Goal: Information Seeking & Learning: Understand process/instructions

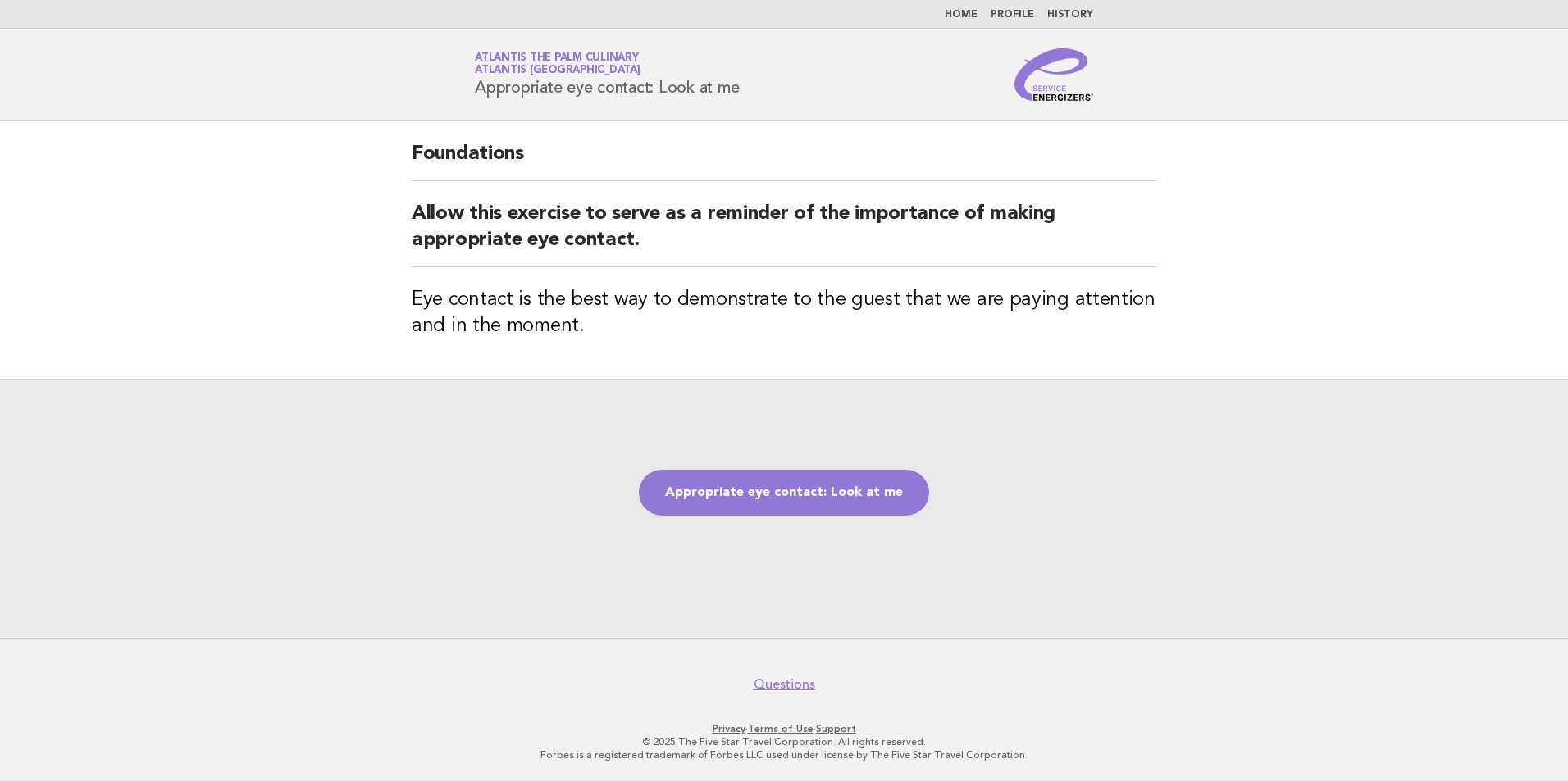
click at [976, 11] on link "Home" at bounding box center [961, 14] width 32 height 10
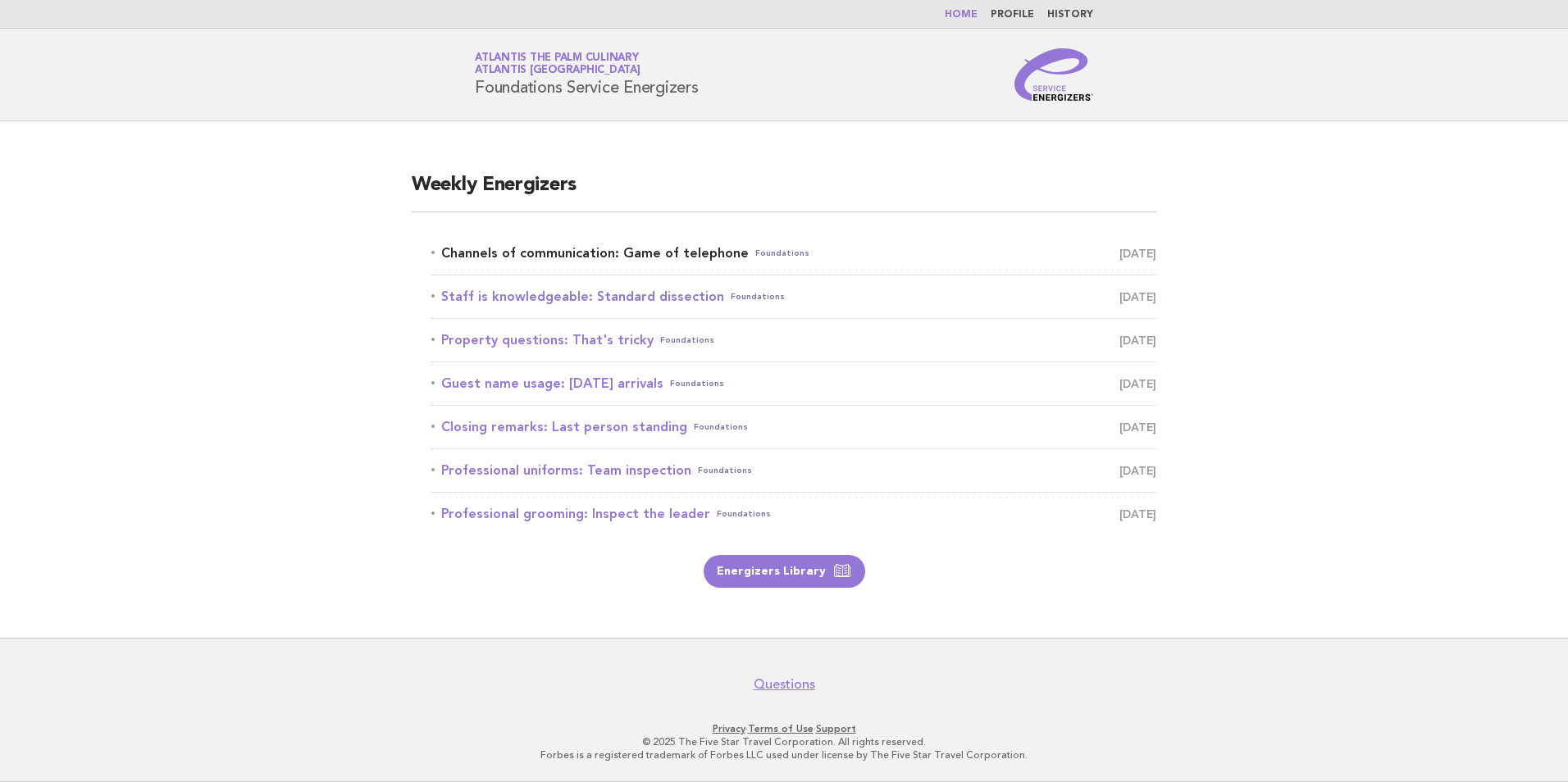
click at [619, 255] on link "Channels of communication: Game of telephone Foundations August 29" at bounding box center [794, 253] width 724 height 23
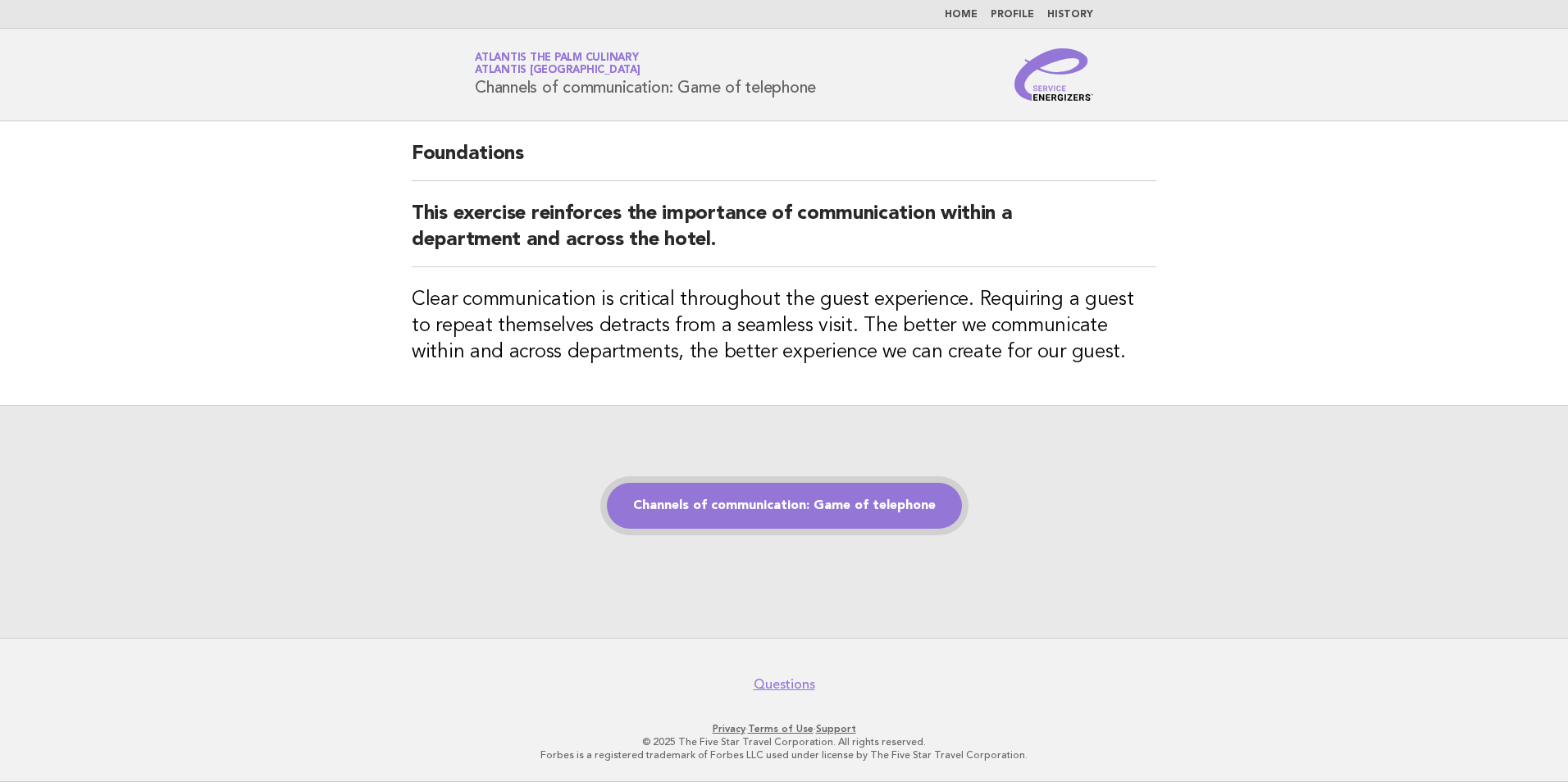
click at [855, 502] on link "Channels of communication: Game of telephone" at bounding box center [785, 506] width 355 height 45
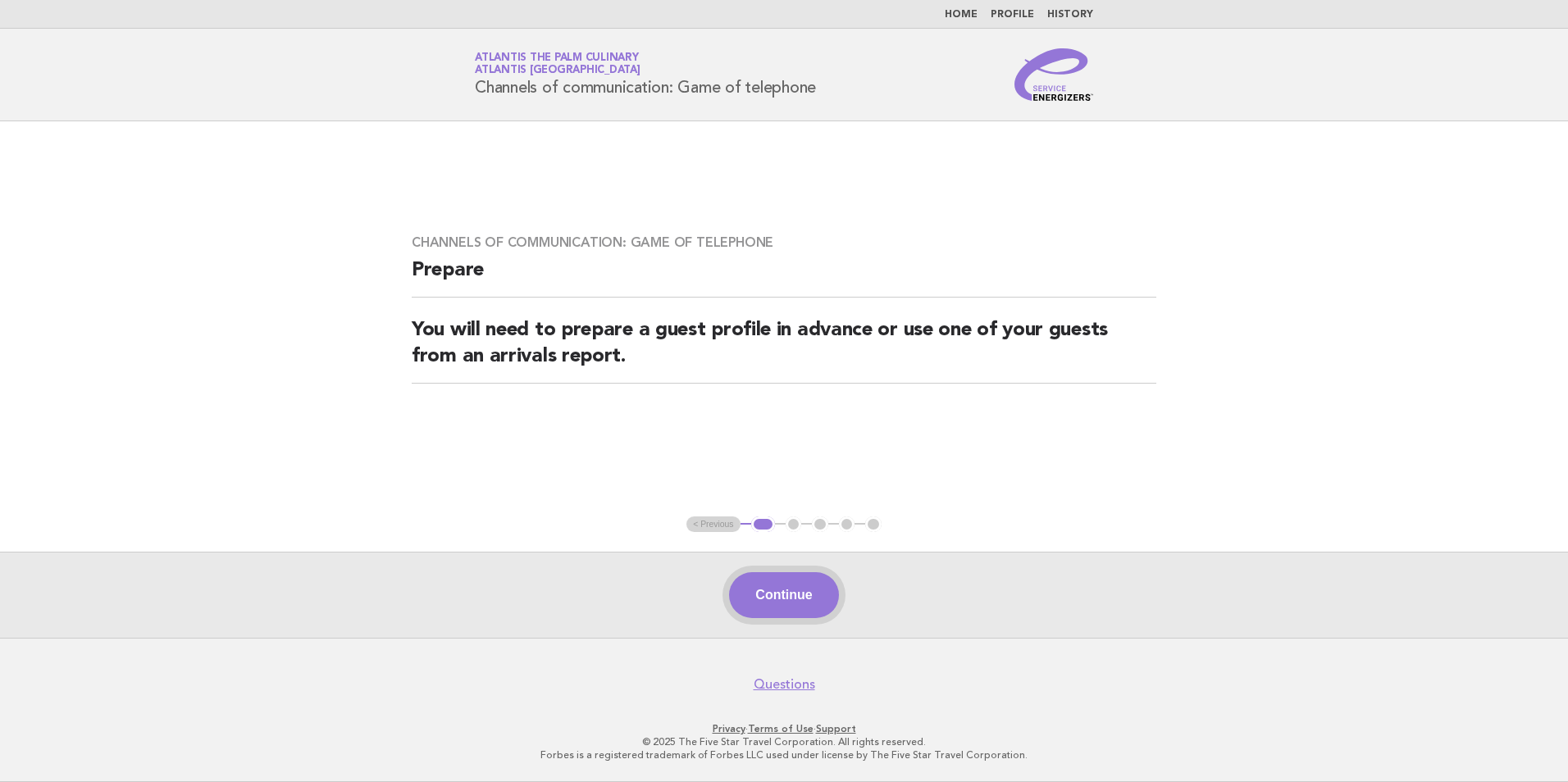
click at [798, 602] on button "Continue" at bounding box center [783, 595] width 109 height 45
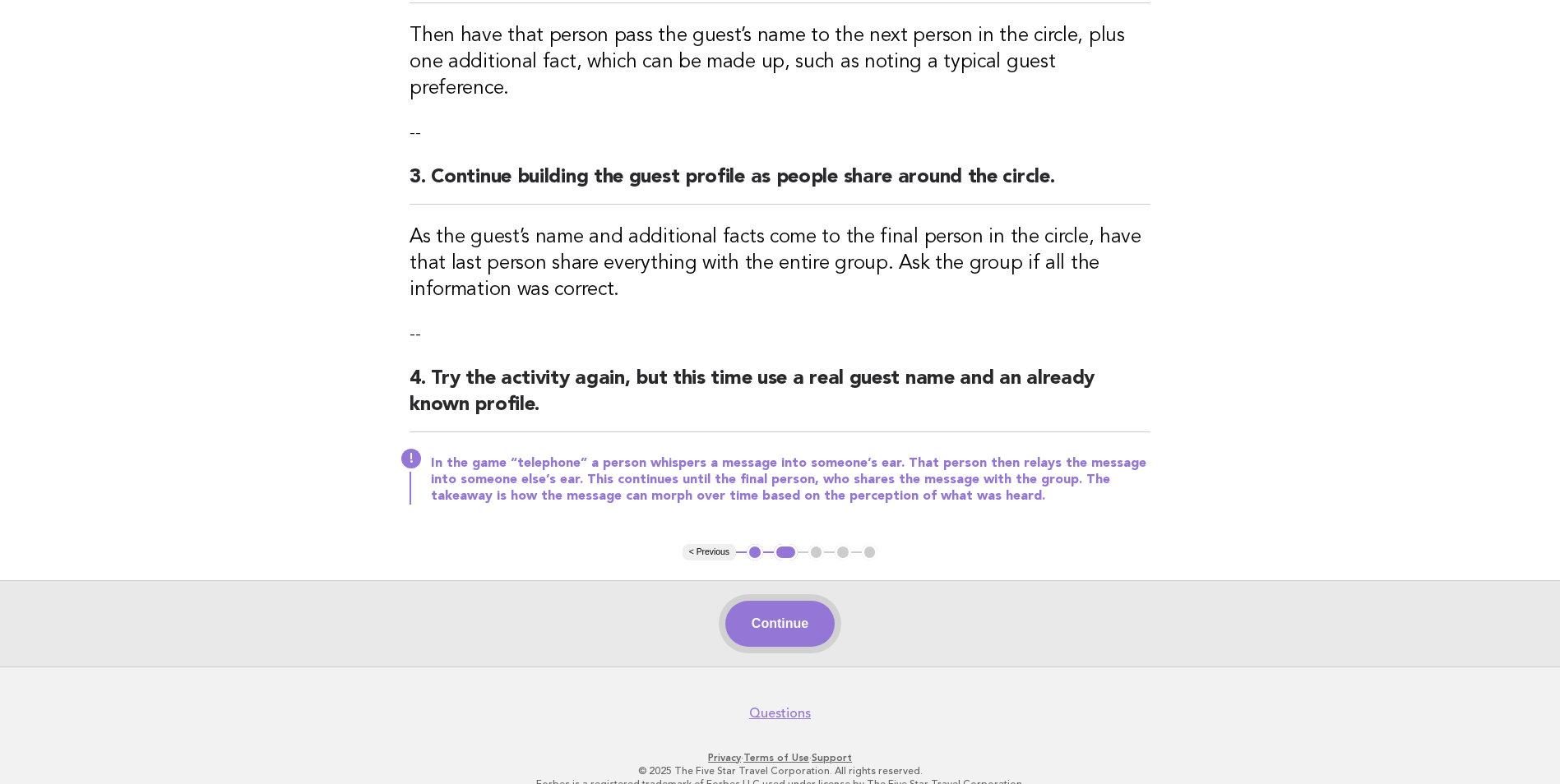
click at [778, 606] on button "Continue" at bounding box center [780, 624] width 110 height 46
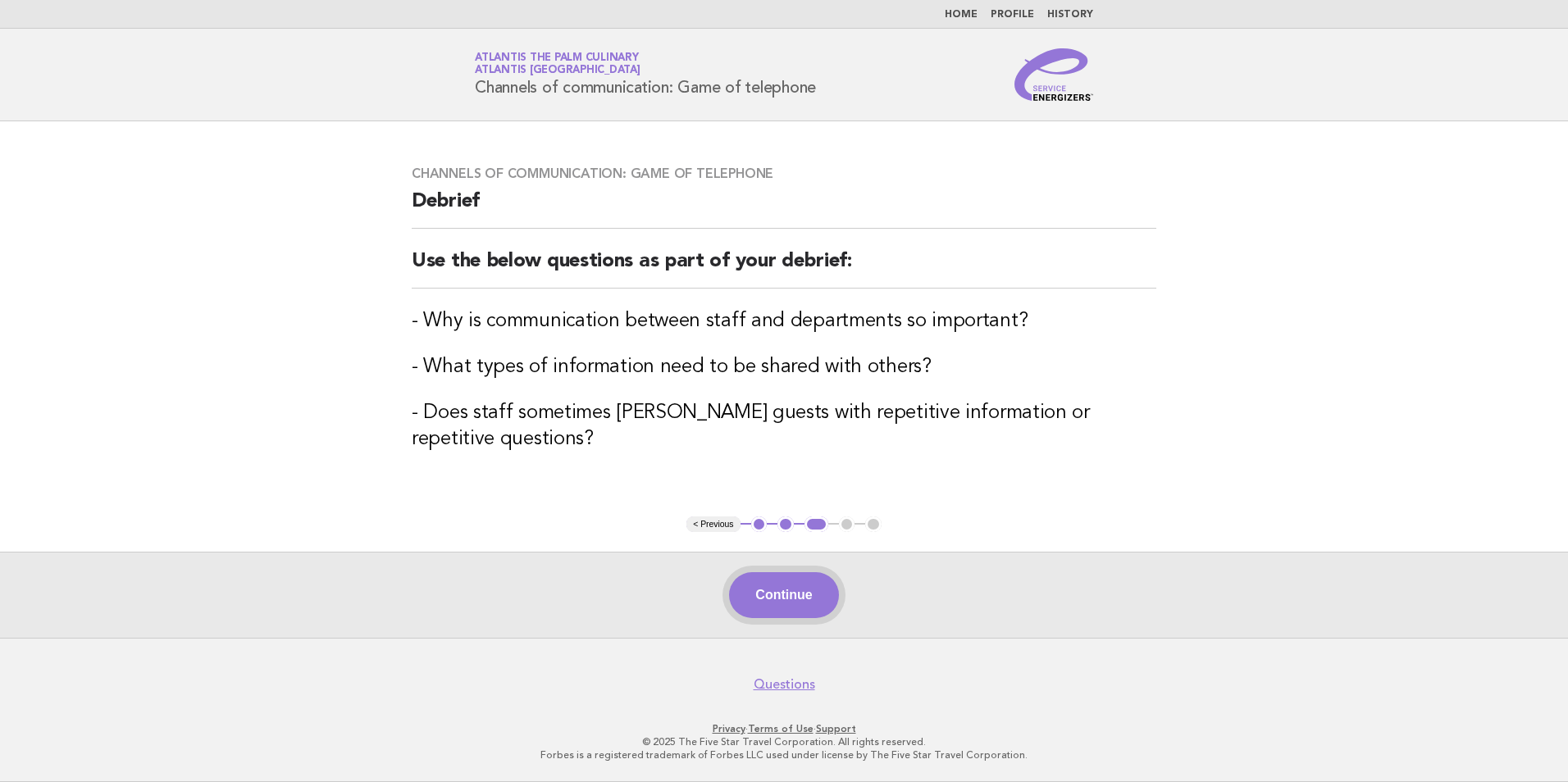
click at [777, 592] on button "Continue" at bounding box center [783, 595] width 109 height 45
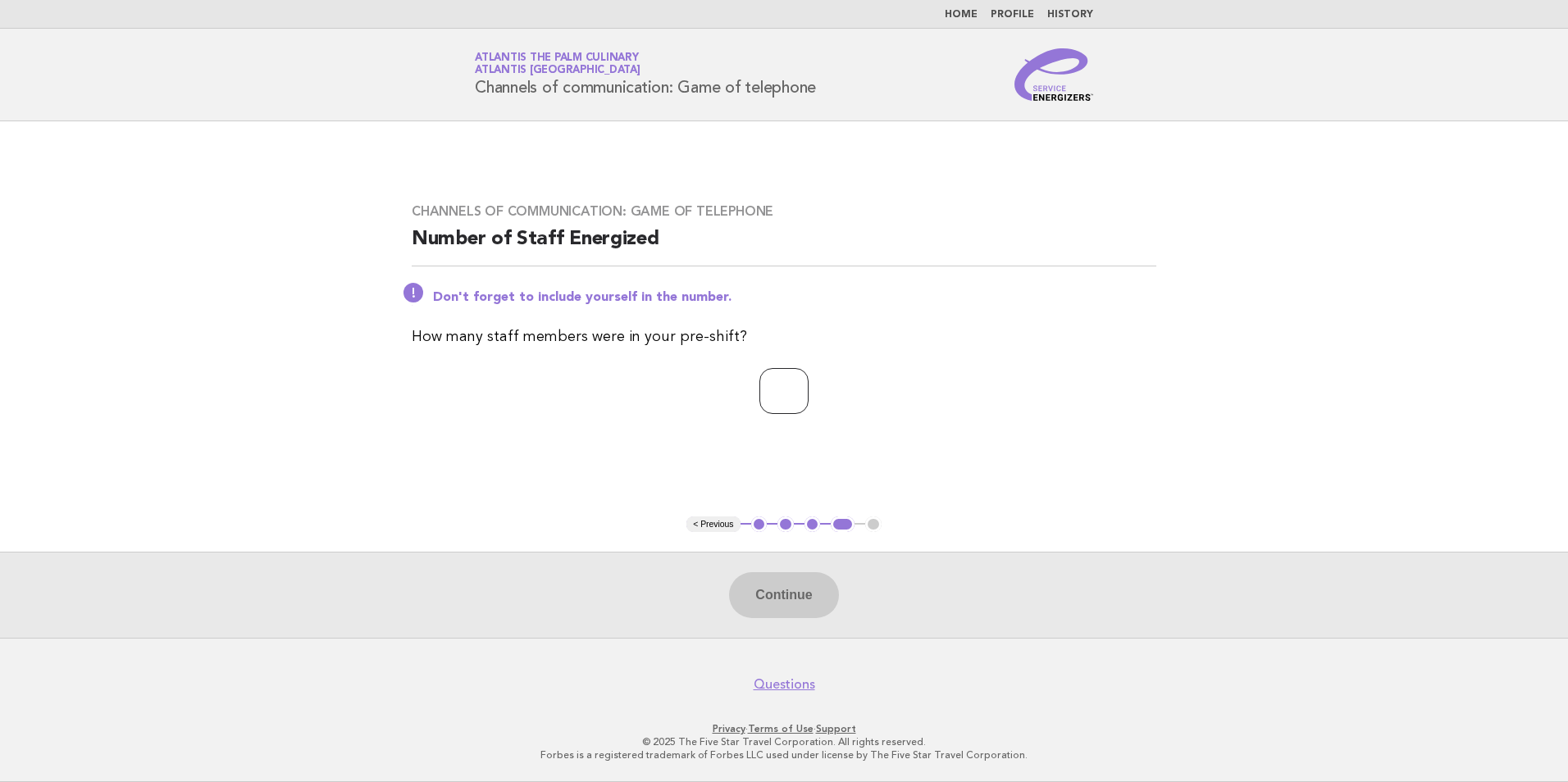
click at [788, 396] on input "number" at bounding box center [784, 391] width 49 height 45
type input "*"
click at [804, 599] on button "Continue" at bounding box center [783, 595] width 109 height 45
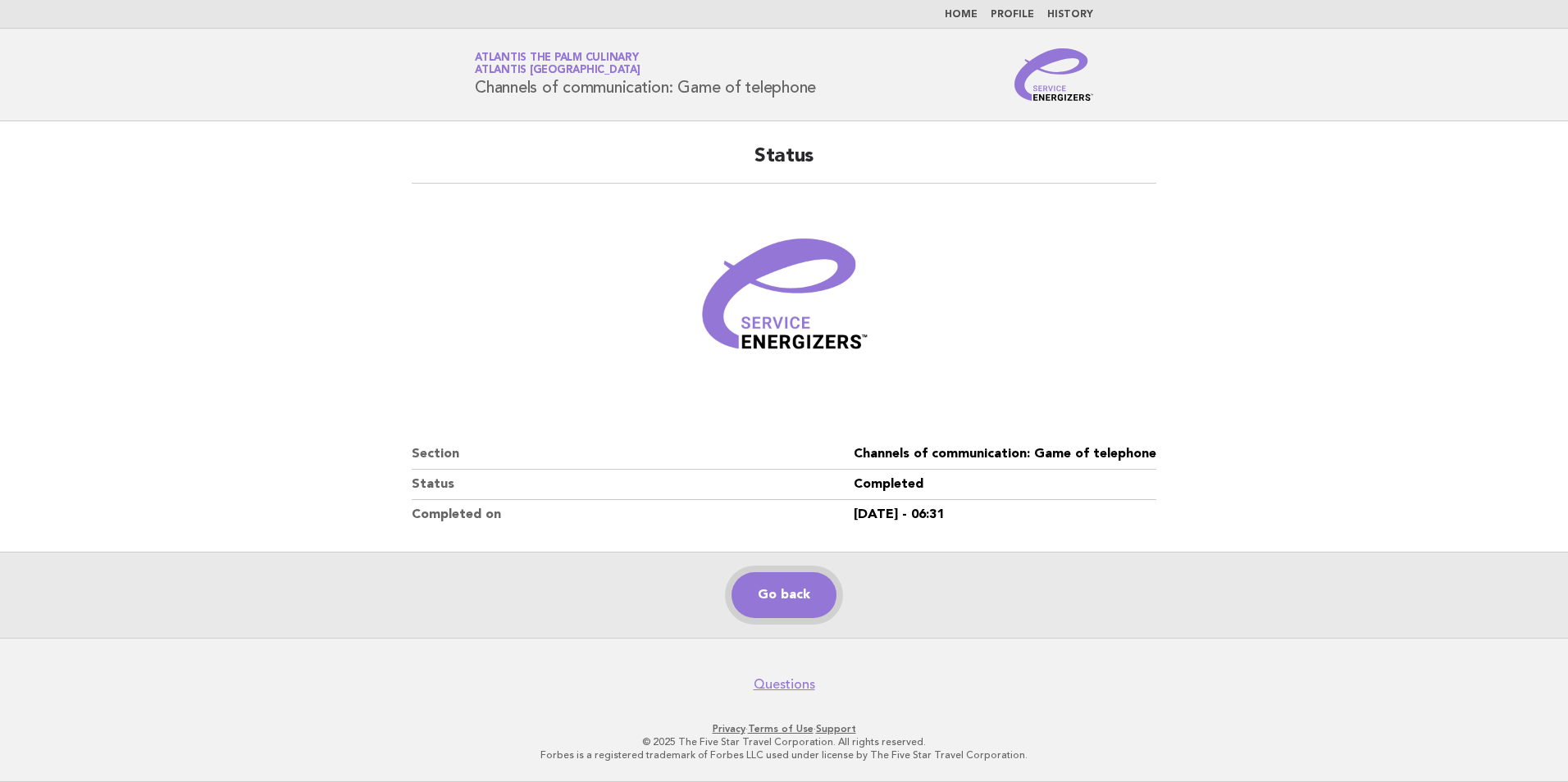
click at [804, 599] on link "Go back" at bounding box center [784, 595] width 105 height 45
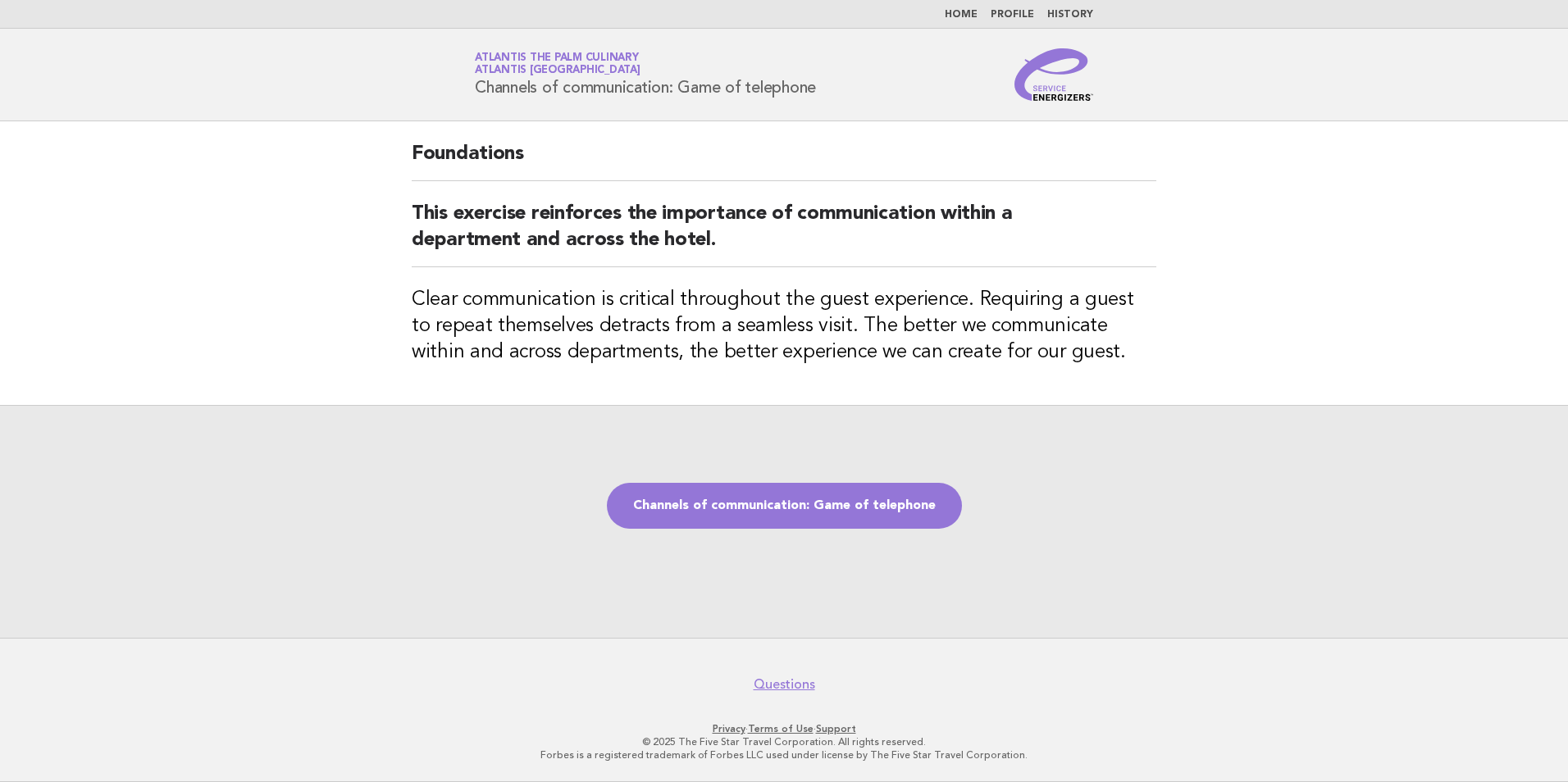
click at [969, 15] on link "Home" at bounding box center [961, 14] width 32 height 10
